Goal: Transaction & Acquisition: Purchase product/service

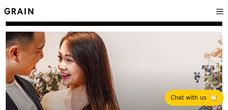
scroll to position [251, 0]
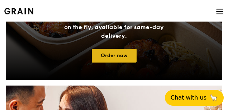
click at [111, 54] on link "Order now" at bounding box center [114, 56] width 45 height 14
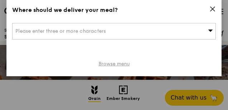
click at [122, 66] on link "Browse menu" at bounding box center [114, 63] width 31 height 7
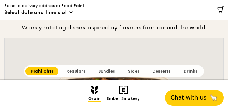
scroll to position [251, 0]
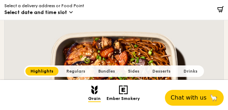
click at [109, 70] on span "Bundles" at bounding box center [106, 71] width 17 height 5
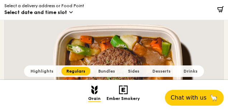
scroll to position [2428, 0]
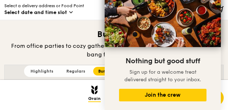
drag, startPoint x: 55, startPoint y: 47, endPoint x: 58, endPoint y: 43, distance: 4.9
click at [56, 45] on div "From office parties to cozy gatherings at home, get more meals and more bang fo…" at bounding box center [113, 50] width 219 height 17
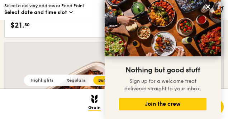
scroll to position [2678, 0]
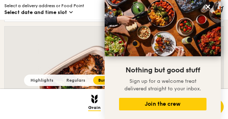
drag, startPoint x: 219, startPoint y: 79, endPoint x: 218, endPoint y: 98, distance: 19.4
click at [218, 98] on div "Nothing but good stuff Sign up for a welcome treat delivered straight to your i…" at bounding box center [163, 87] width 116 height 63
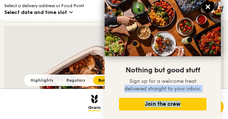
click at [208, 6] on icon at bounding box center [208, 7] width 6 height 6
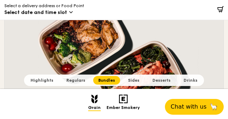
scroll to position [2732, 0]
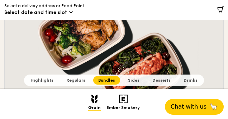
click at [75, 80] on span "Regulars" at bounding box center [75, 80] width 19 height 5
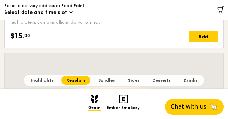
scroll to position [1795, 0]
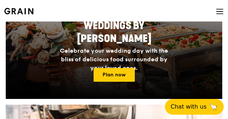
scroll to position [412, 0]
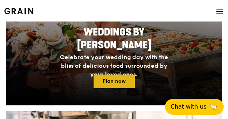
click at [127, 83] on link "Plan now" at bounding box center [114, 82] width 41 height 14
